Goal: Book appointment/travel/reservation

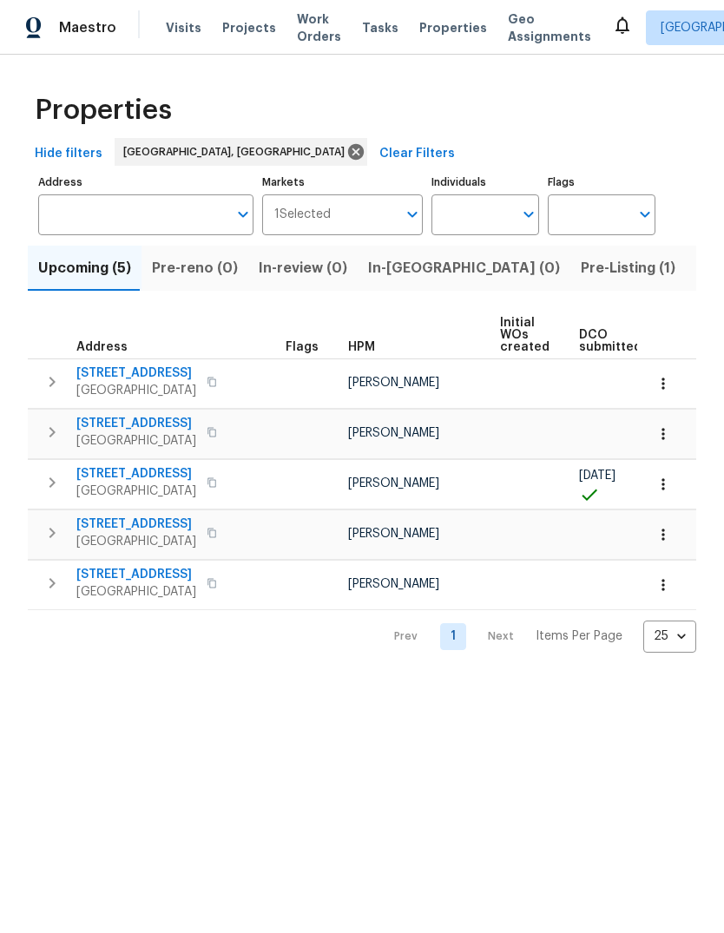
click at [696, 270] on span "Listed (27)" at bounding box center [733, 268] width 74 height 24
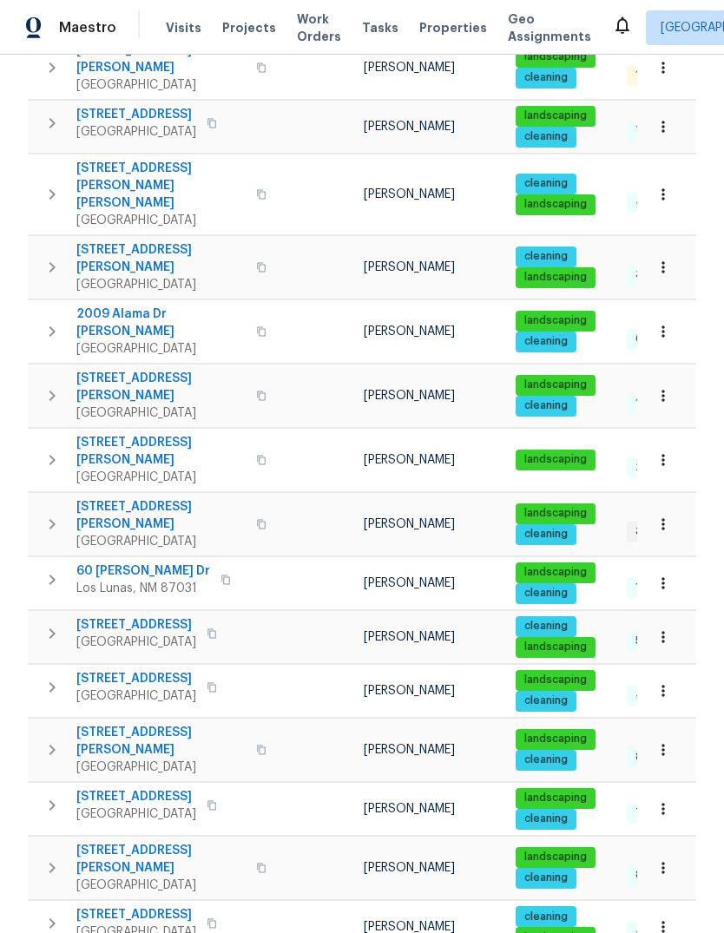
scroll to position [784, 0]
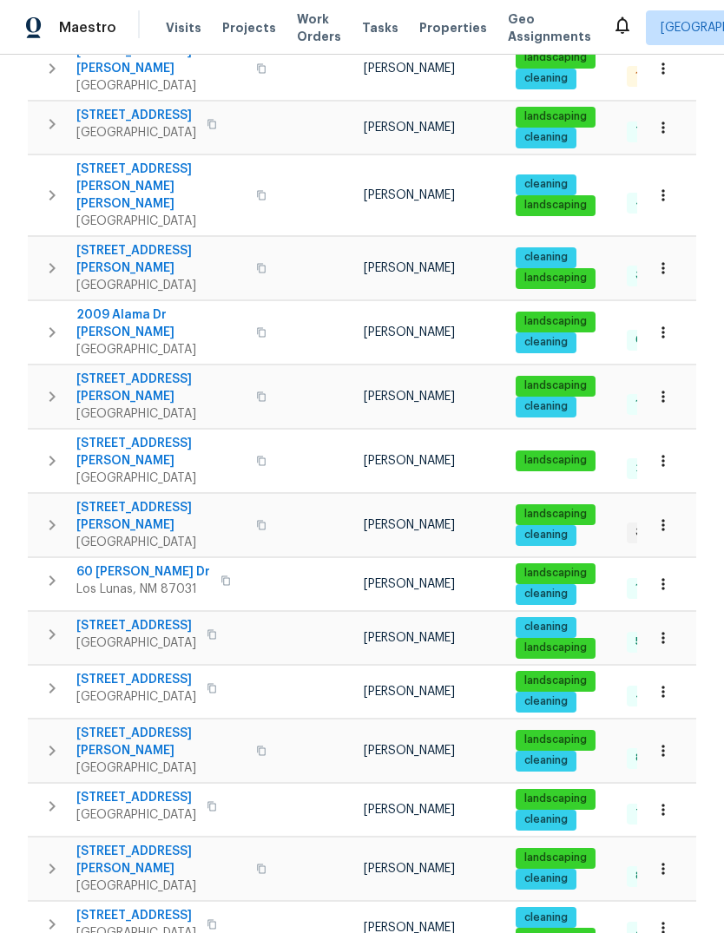
click at [49, 678] on icon "button" at bounding box center [52, 688] width 21 height 21
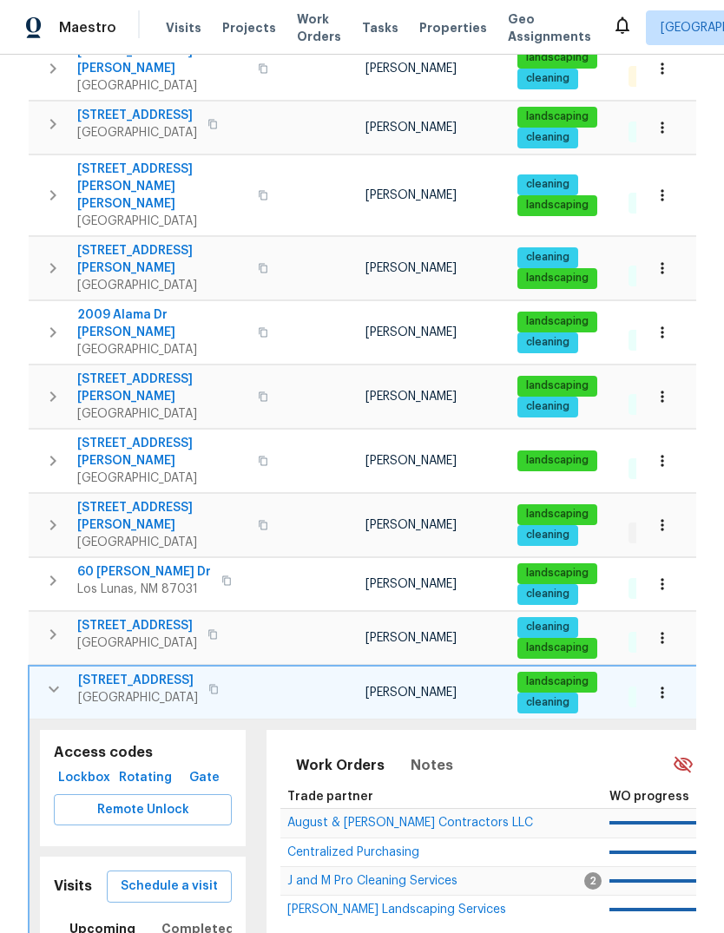
click at [190, 876] on span "Schedule a visit" at bounding box center [169, 887] width 97 height 22
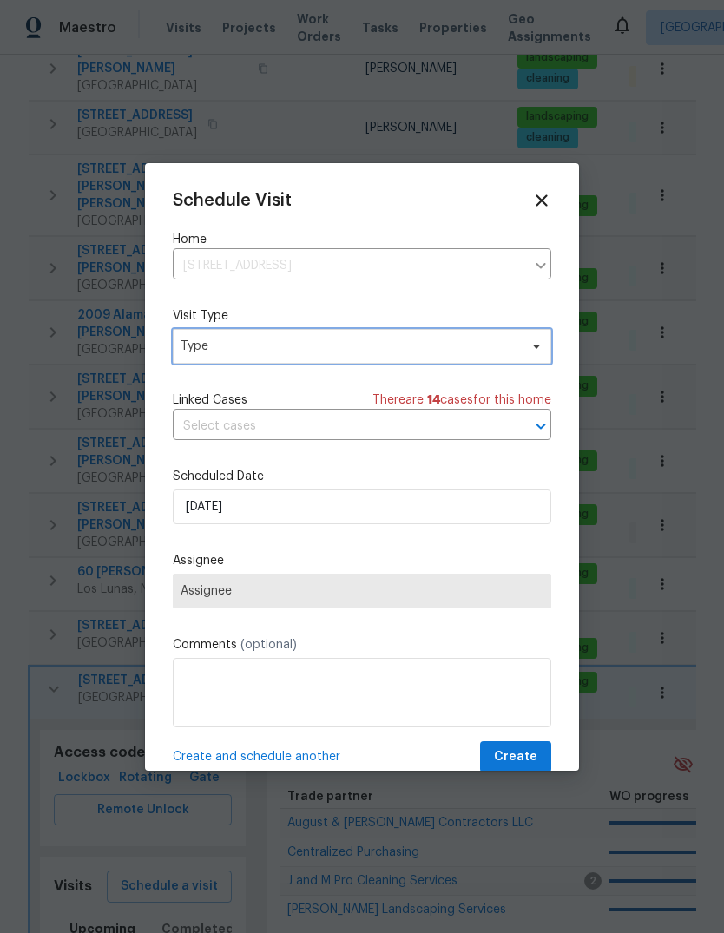
click at [426, 347] on span "Type" at bounding box center [350, 346] width 338 height 17
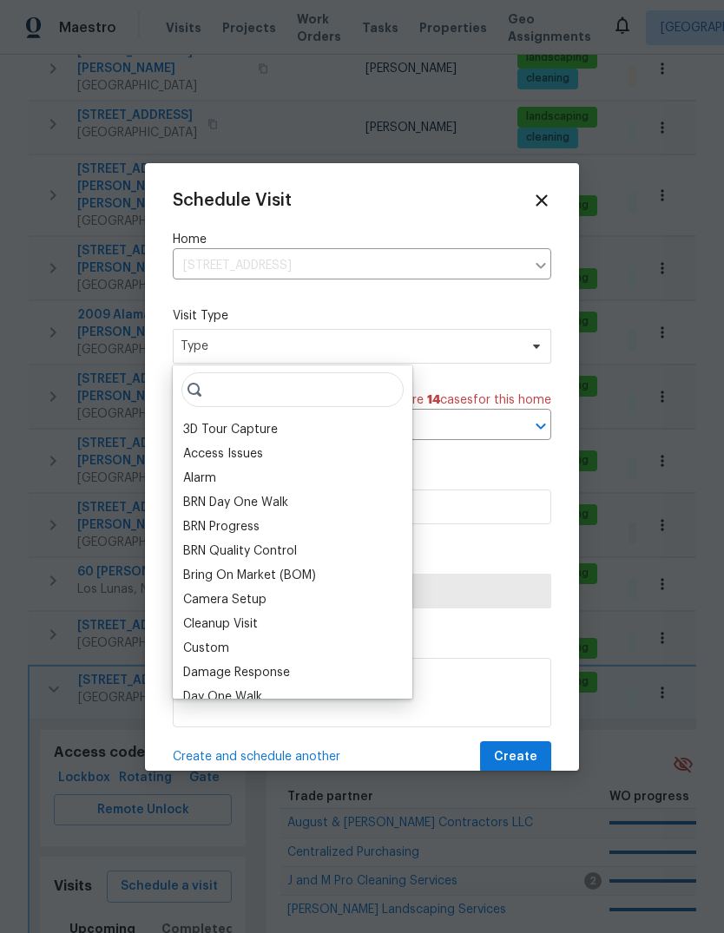
click at [382, 539] on div "BRN Quality Control" at bounding box center [292, 551] width 229 height 24
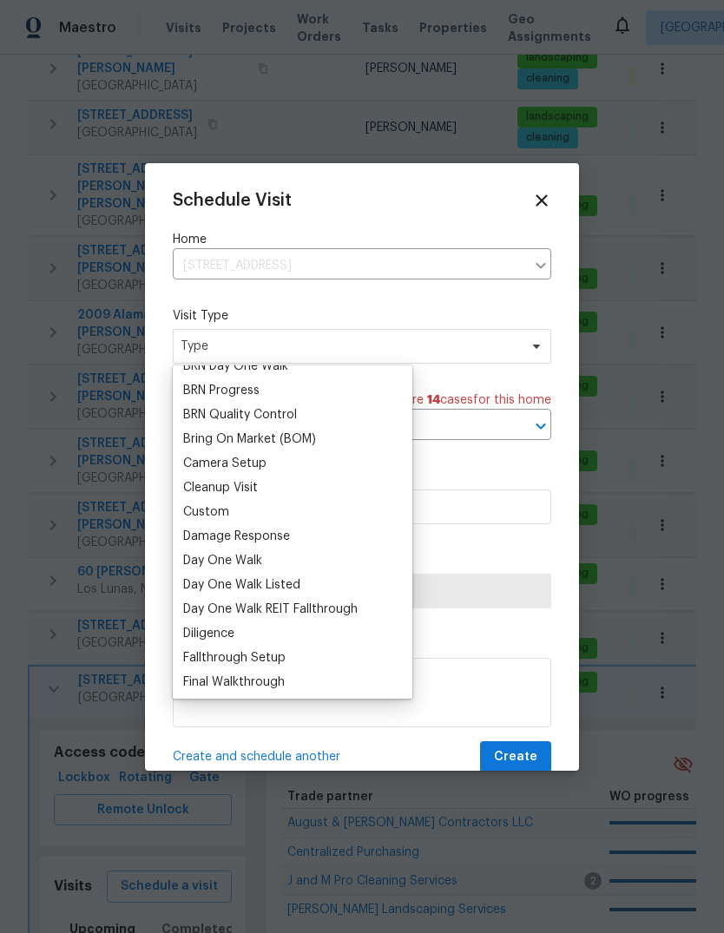
scroll to position [154, 0]
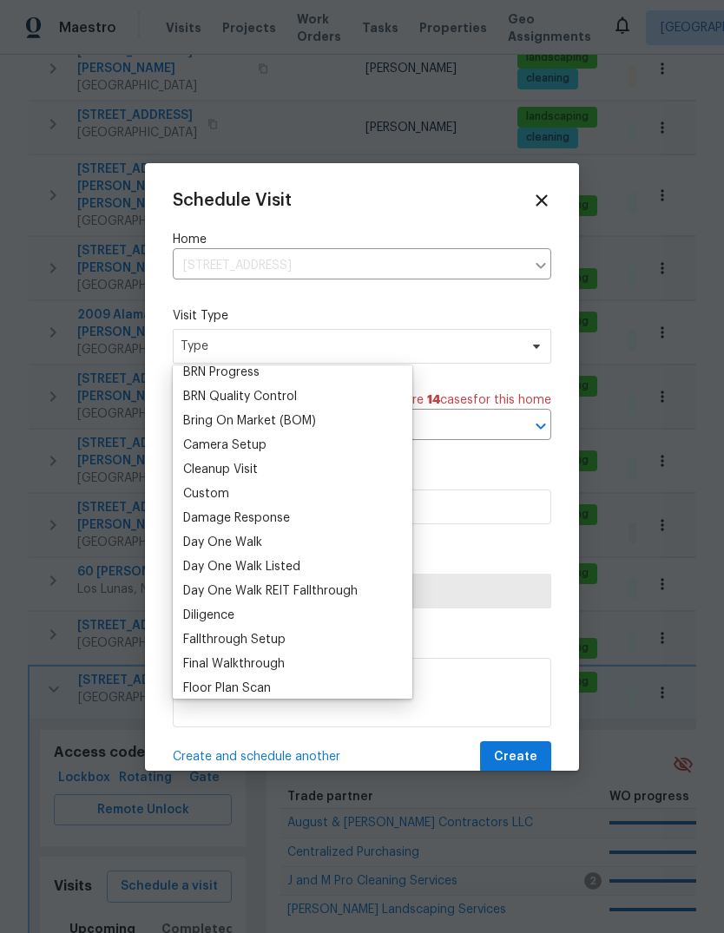
click at [262, 493] on div "Custom" at bounding box center [292, 494] width 229 height 24
click at [227, 489] on div "Custom" at bounding box center [206, 493] width 46 height 17
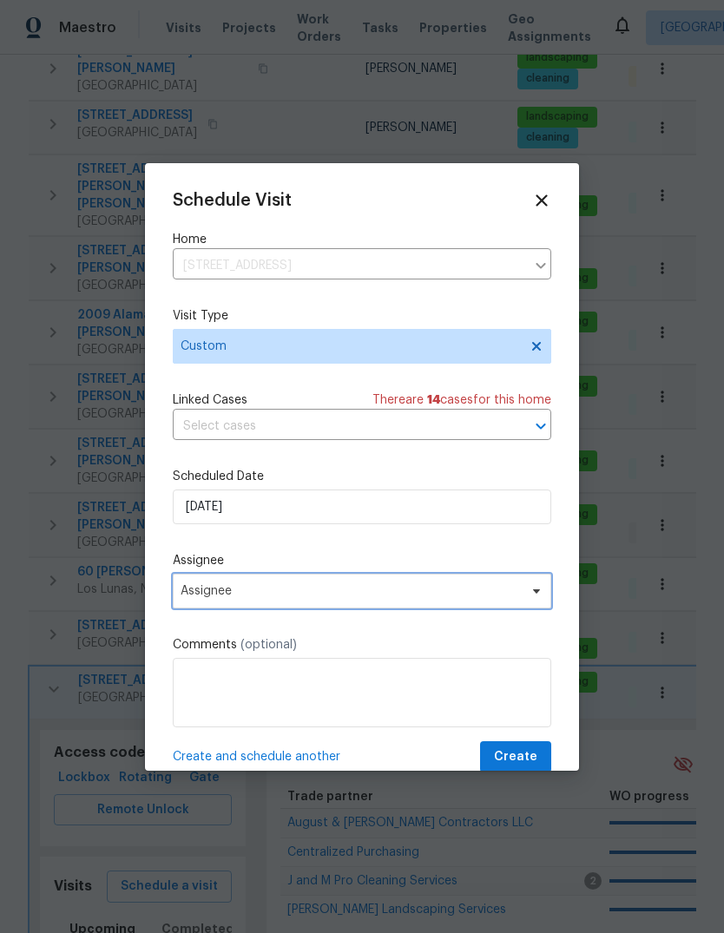
click at [281, 598] on span "Assignee" at bounding box center [351, 591] width 340 height 14
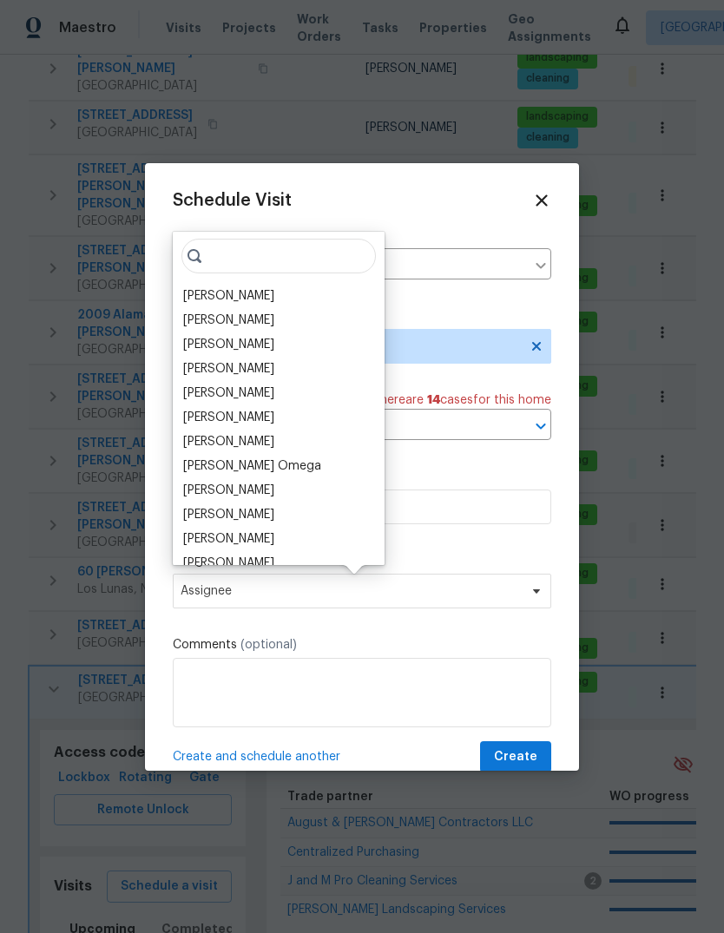
click at [244, 299] on div "[PERSON_NAME]" at bounding box center [228, 295] width 91 height 17
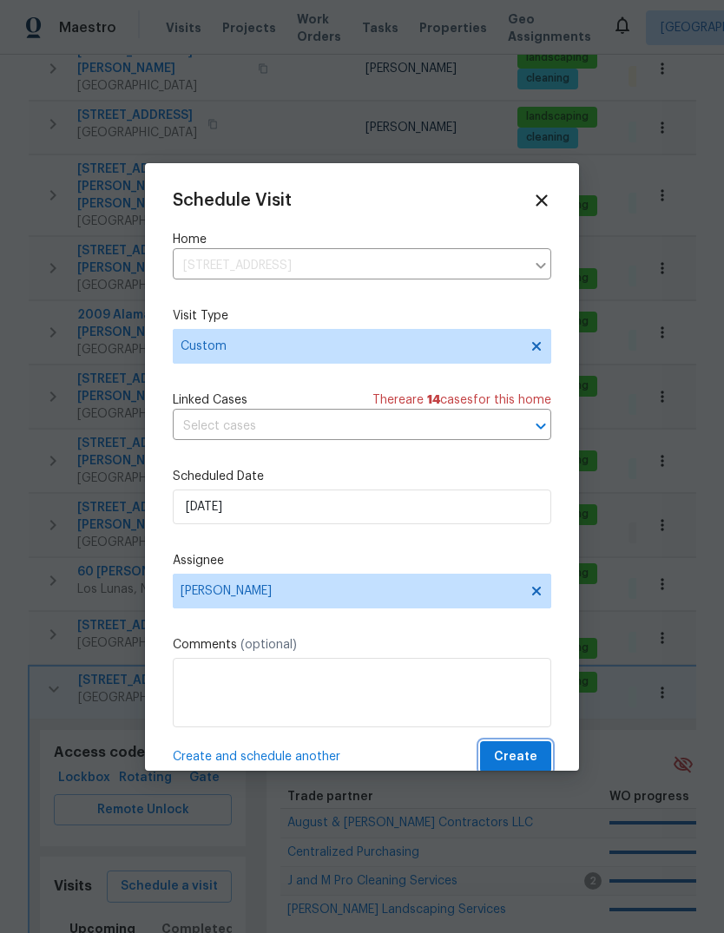
click at [509, 753] on span "Create" at bounding box center [515, 757] width 43 height 22
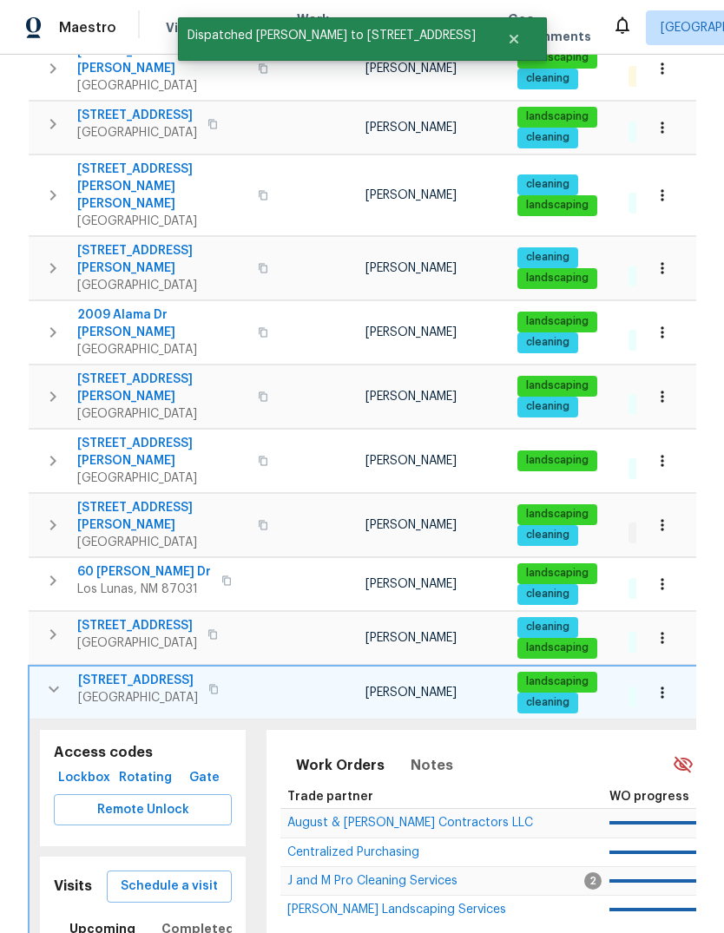
click at [52, 679] on icon "button" at bounding box center [53, 689] width 21 height 21
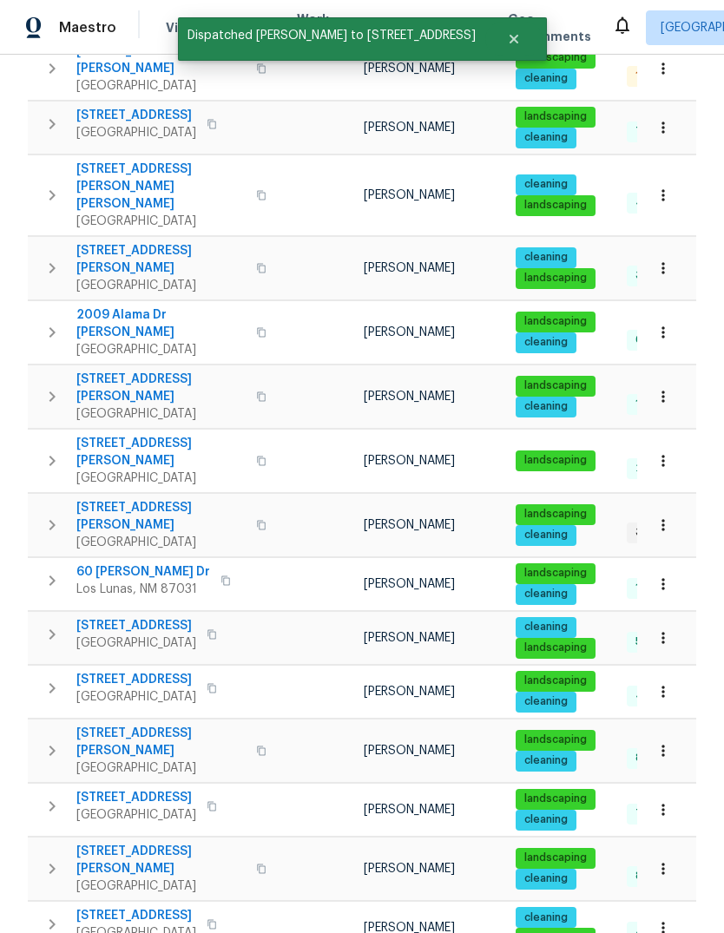
scroll to position [65, 0]
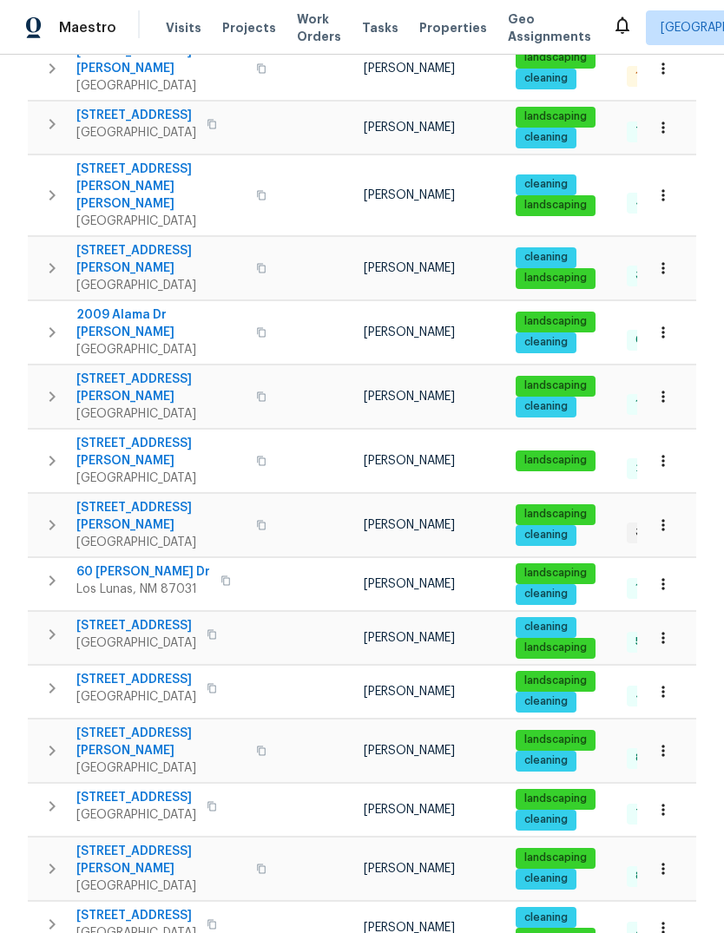
click at [48, 907] on button "button" at bounding box center [52, 924] width 35 height 35
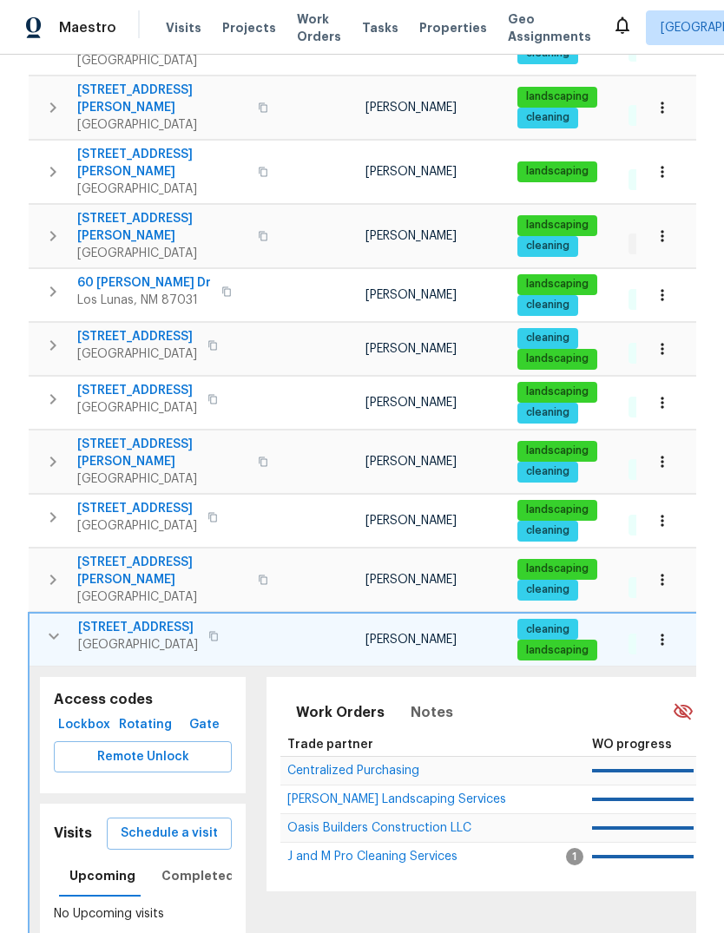
scroll to position [1072, 0]
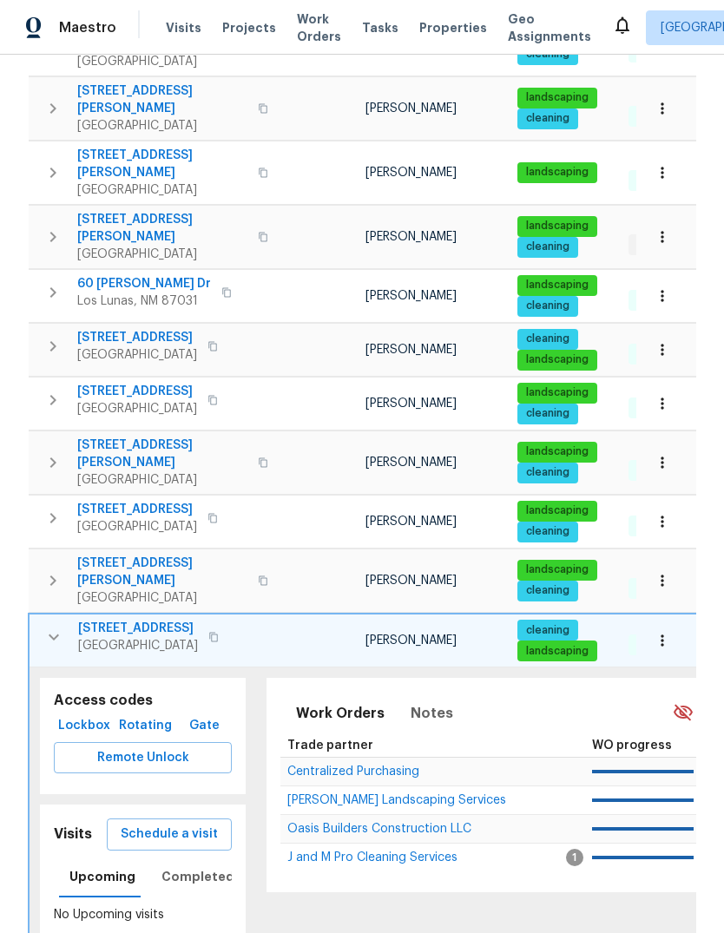
click at [182, 824] on span "Schedule a visit" at bounding box center [169, 835] width 97 height 22
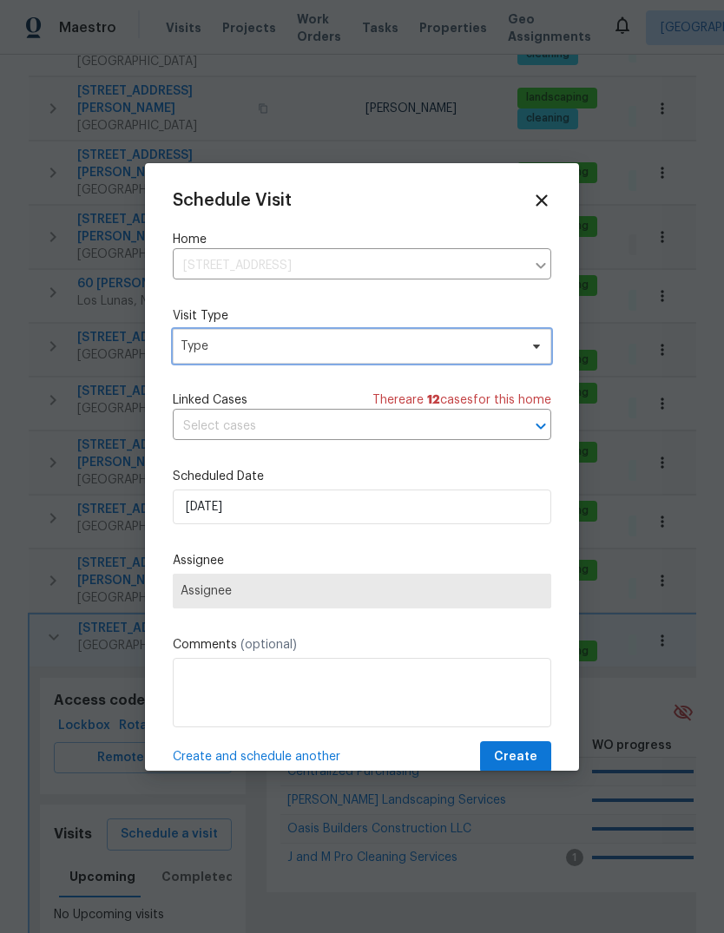
click at [288, 352] on span "Type" at bounding box center [350, 346] width 338 height 17
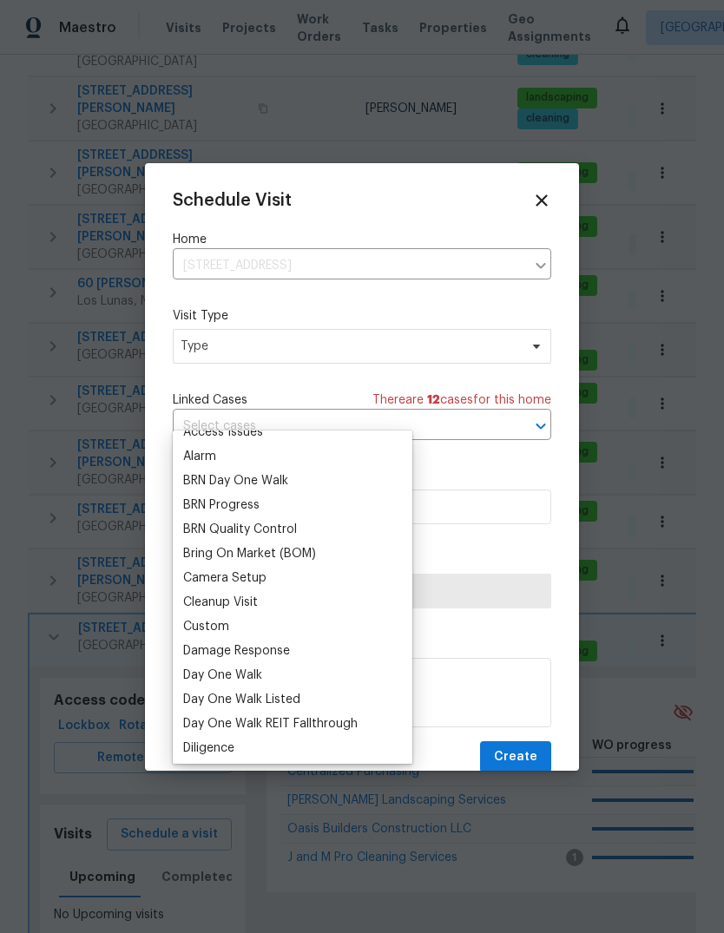
scroll to position [108, 0]
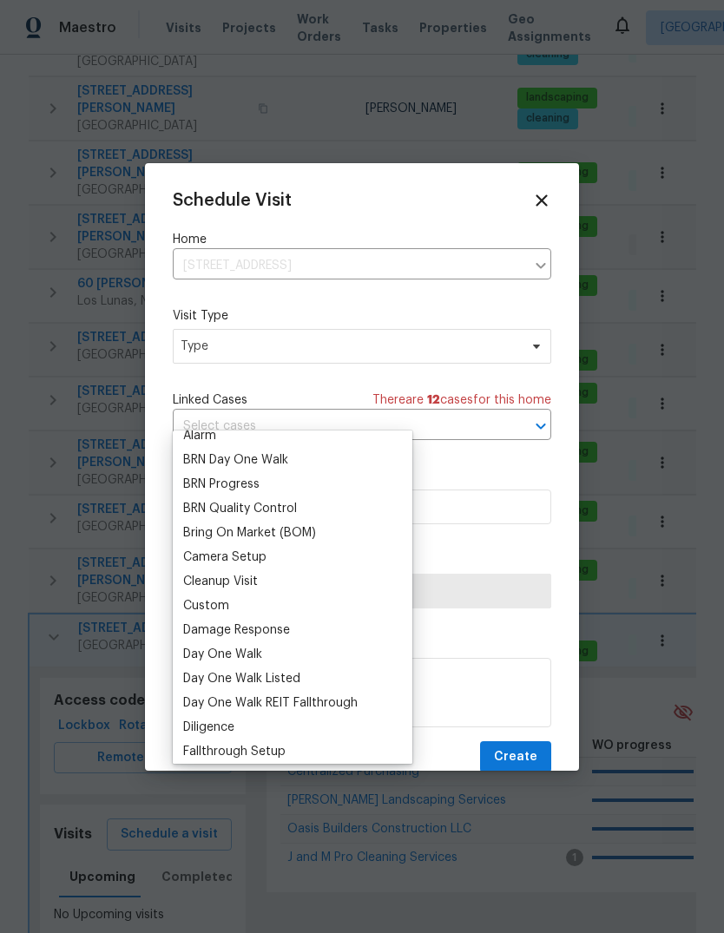
click at [226, 597] on div "Custom" at bounding box center [206, 605] width 46 height 17
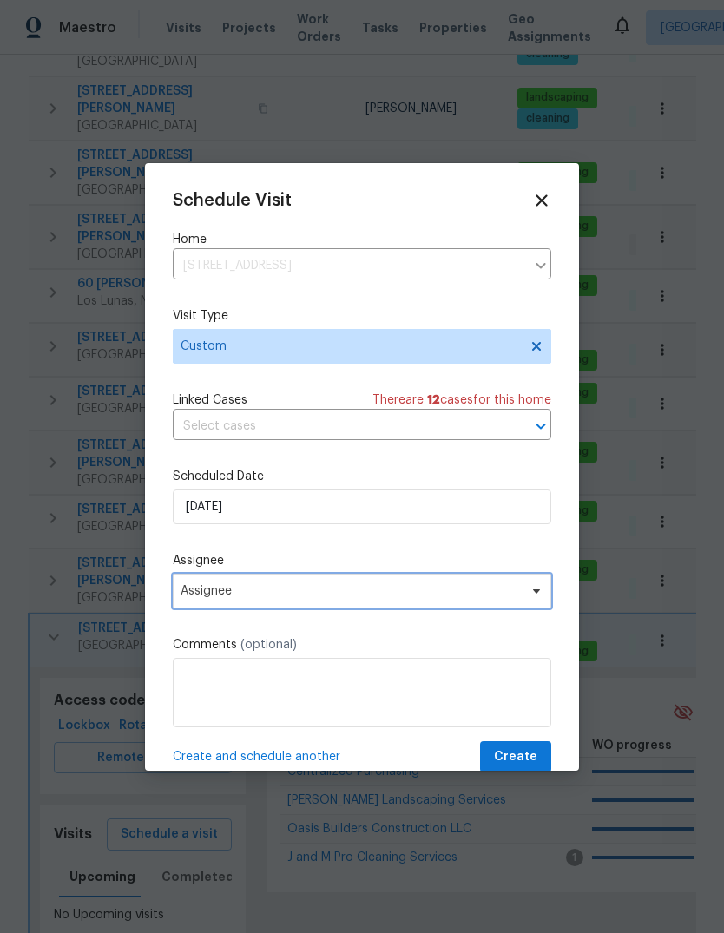
click at [319, 591] on span "Assignee" at bounding box center [351, 591] width 340 height 14
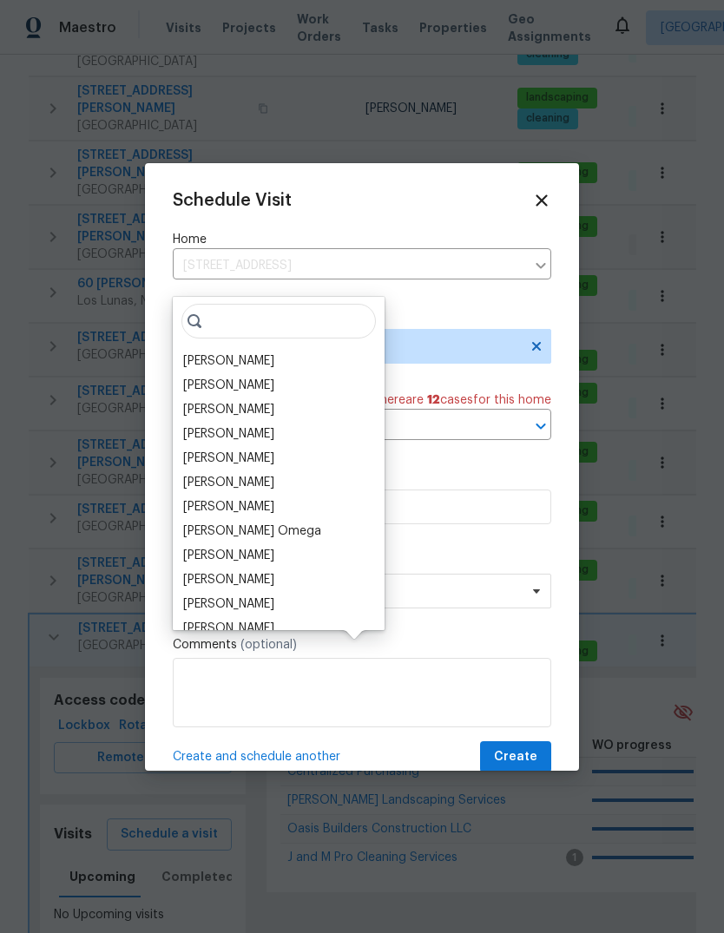
click at [256, 352] on div "[PERSON_NAME]" at bounding box center [228, 360] width 91 height 17
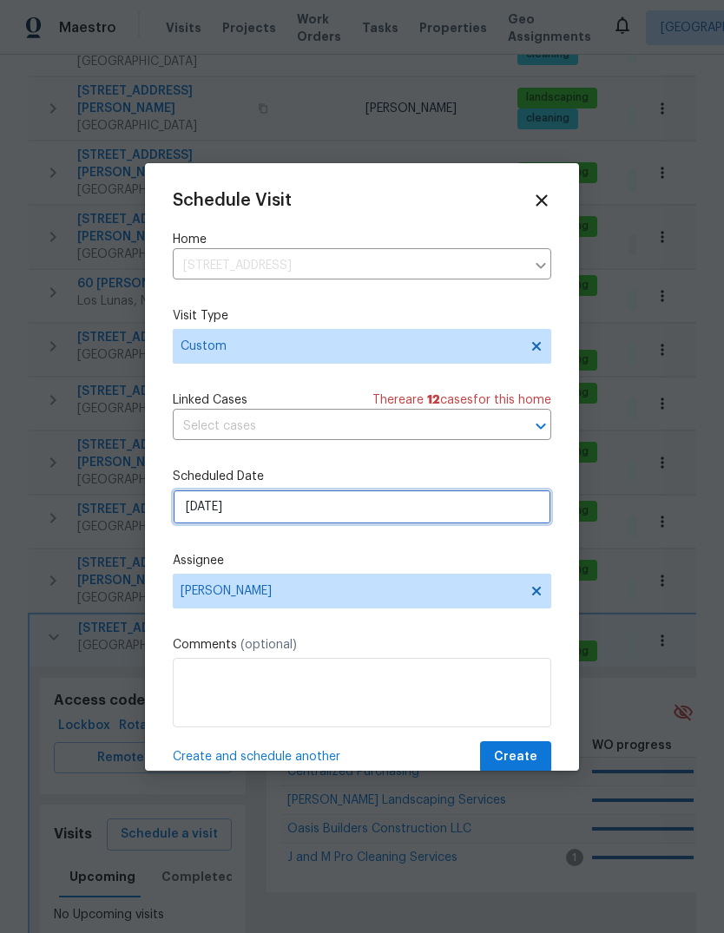
click at [242, 509] on input "[DATE]" at bounding box center [362, 506] width 378 height 35
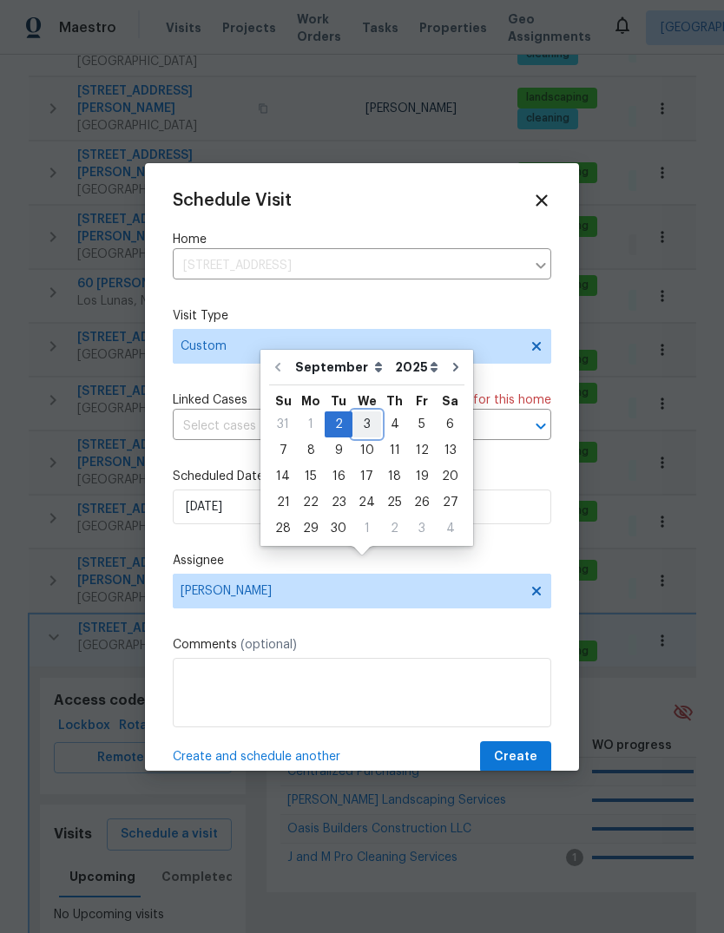
click at [369, 412] on div "3" at bounding box center [366, 424] width 29 height 24
type input "[DATE]"
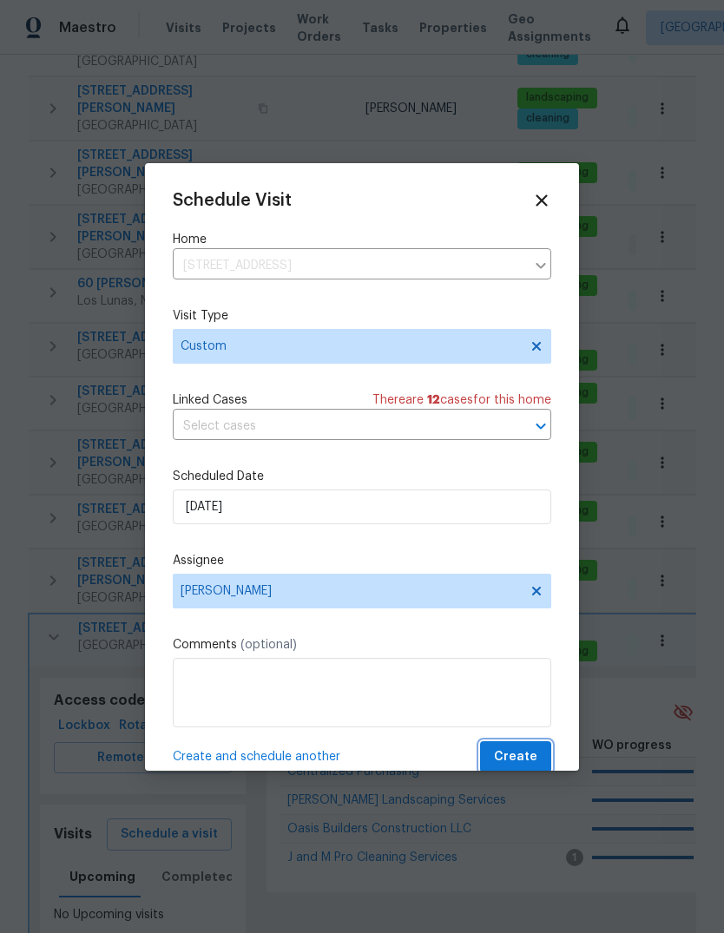
click at [519, 768] on span "Create" at bounding box center [515, 757] width 43 height 22
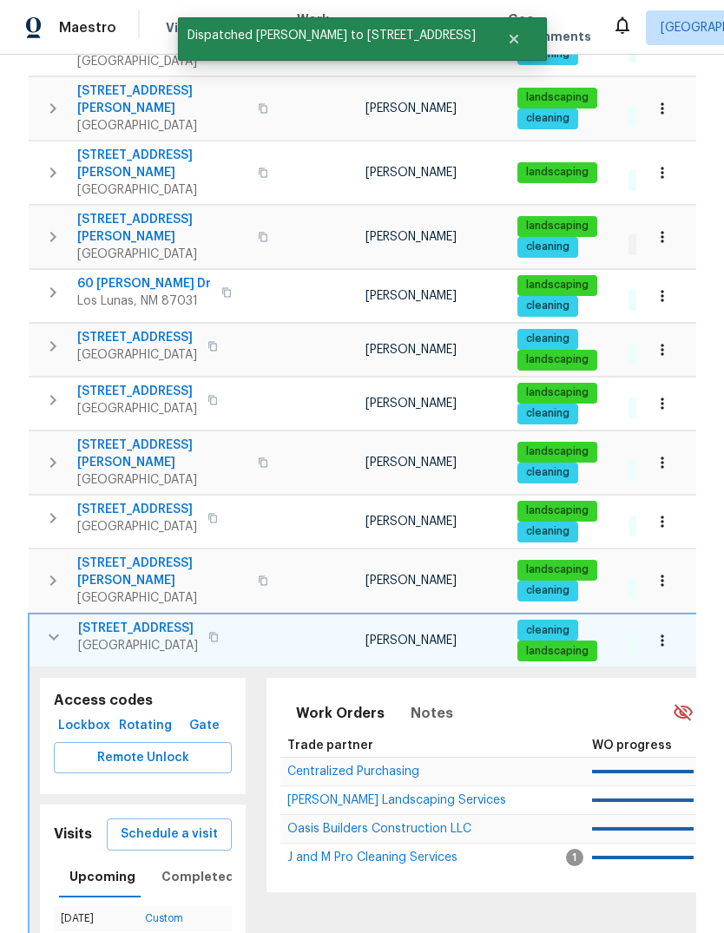
click at [389, 924] on div "Properties Hide filters [GEOGRAPHIC_DATA], [GEOGRAPHIC_DATA] Clear Filters Addr…" at bounding box center [362, 62] width 724 height 2158
click at [51, 627] on icon "button" at bounding box center [53, 637] width 21 height 21
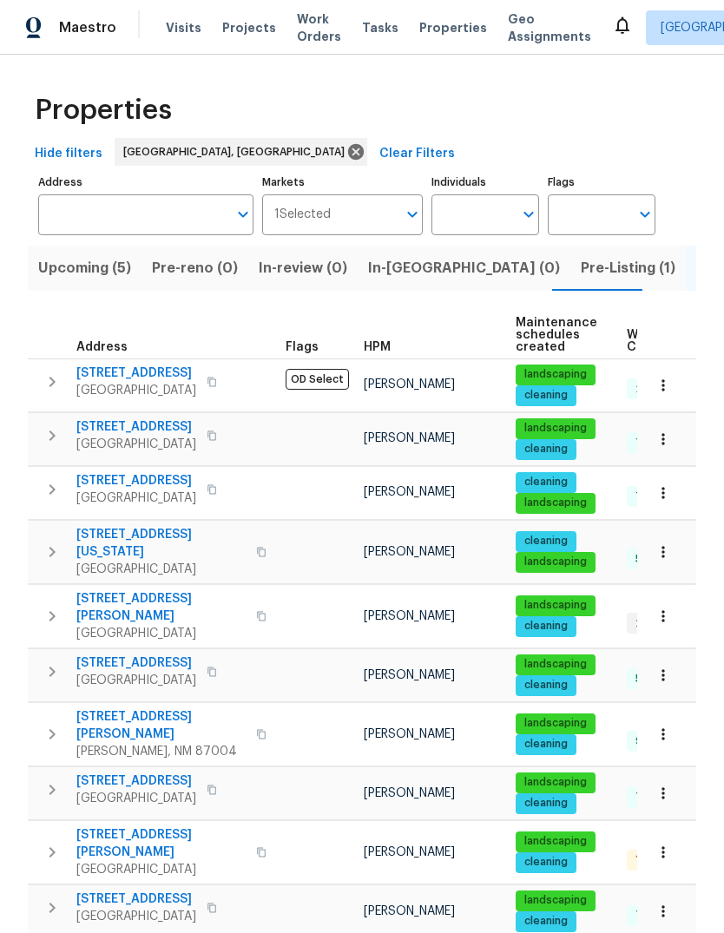
scroll to position [0, 0]
click at [173, 16] on div "Visits Projects Work Orders Tasks Properties Geo Assignments" at bounding box center [389, 27] width 446 height 35
click at [187, 32] on span "Visits" at bounding box center [184, 27] width 36 height 17
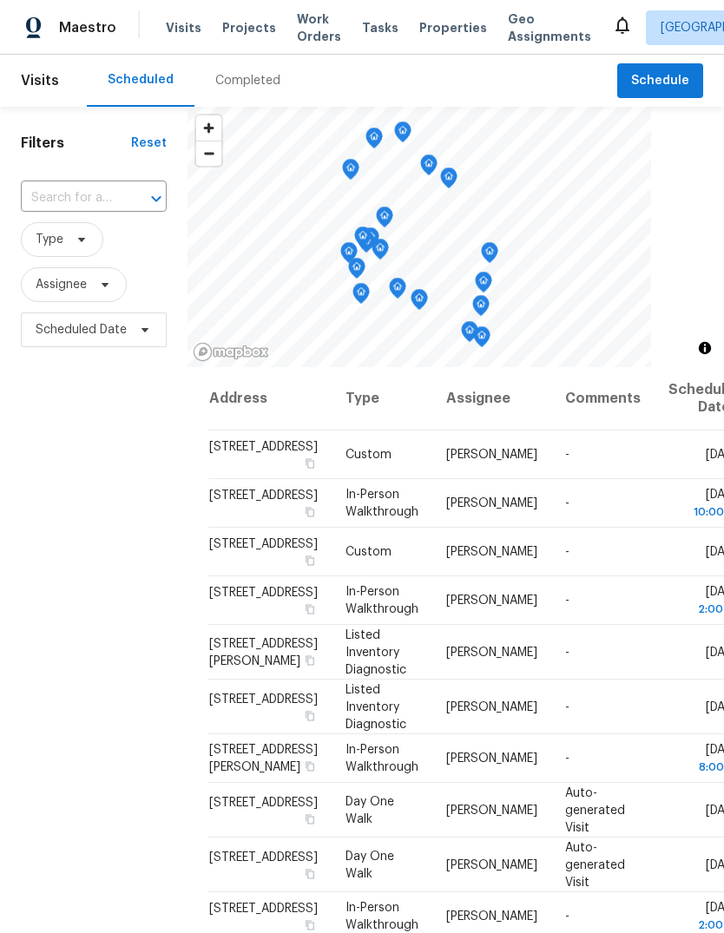
click at [0, 0] on span at bounding box center [0, 0] width 0 height 0
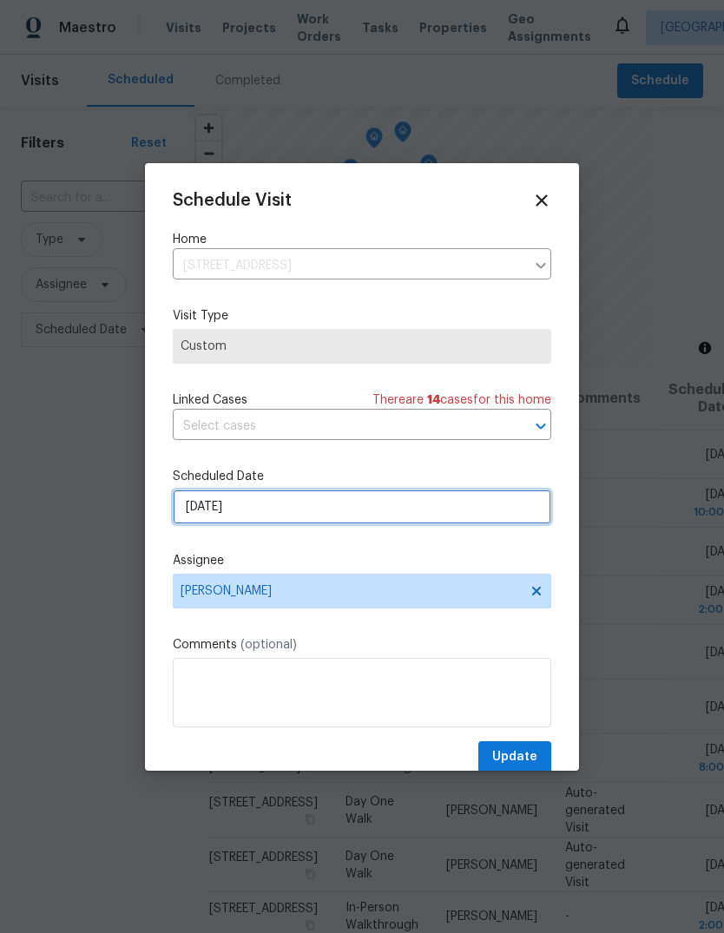
click at [240, 502] on input "[DATE]" at bounding box center [362, 506] width 378 height 35
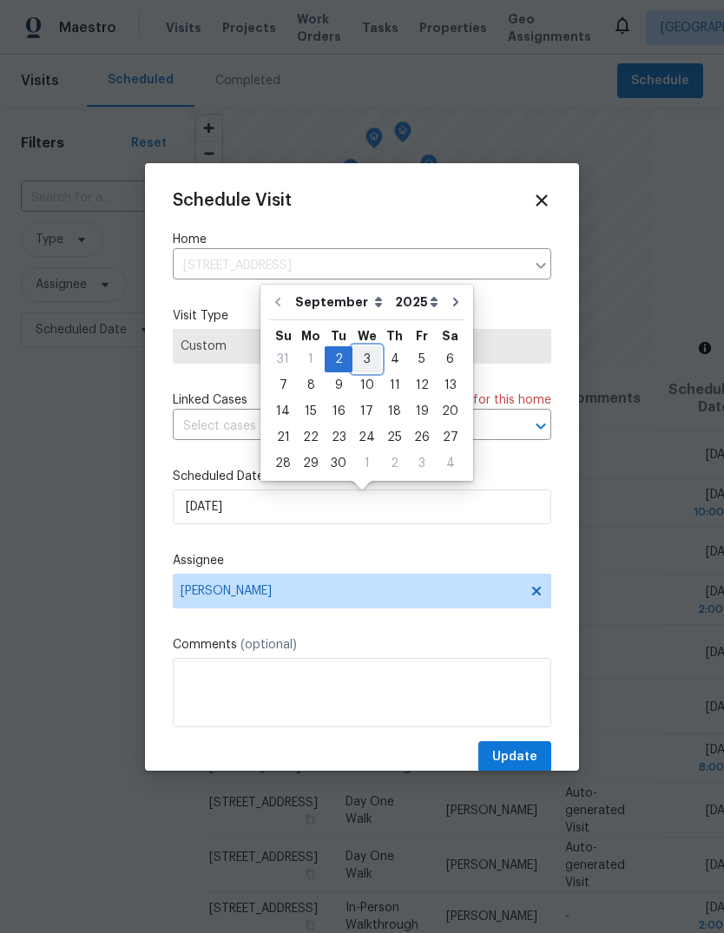
click at [364, 348] on div "3" at bounding box center [366, 359] width 29 height 24
type input "[DATE]"
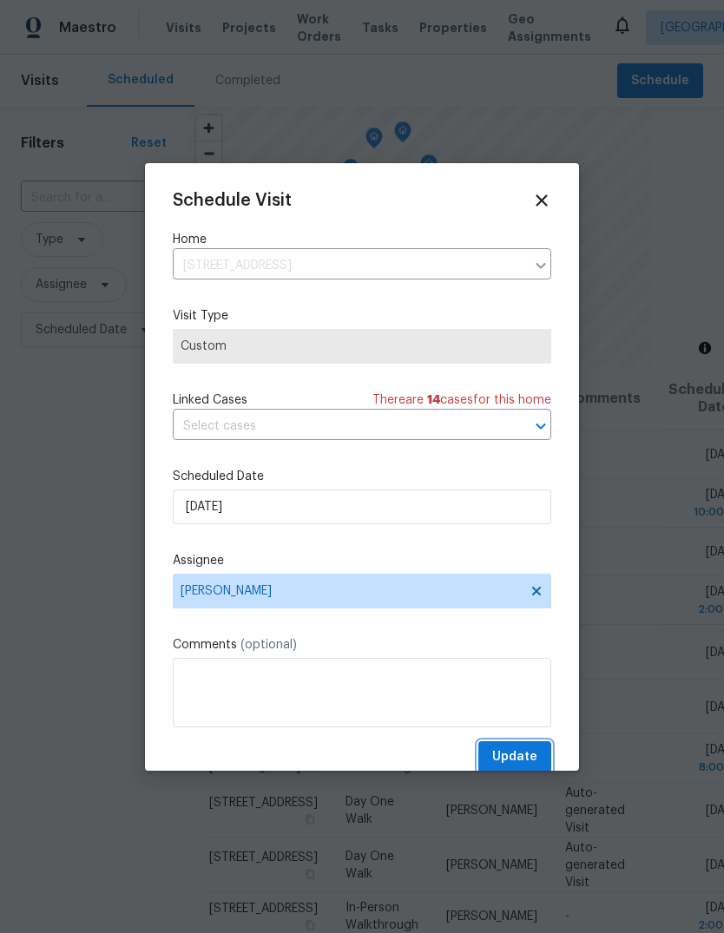
click at [506, 762] on span "Update" at bounding box center [514, 757] width 45 height 22
